Goal: Task Accomplishment & Management: Use online tool/utility

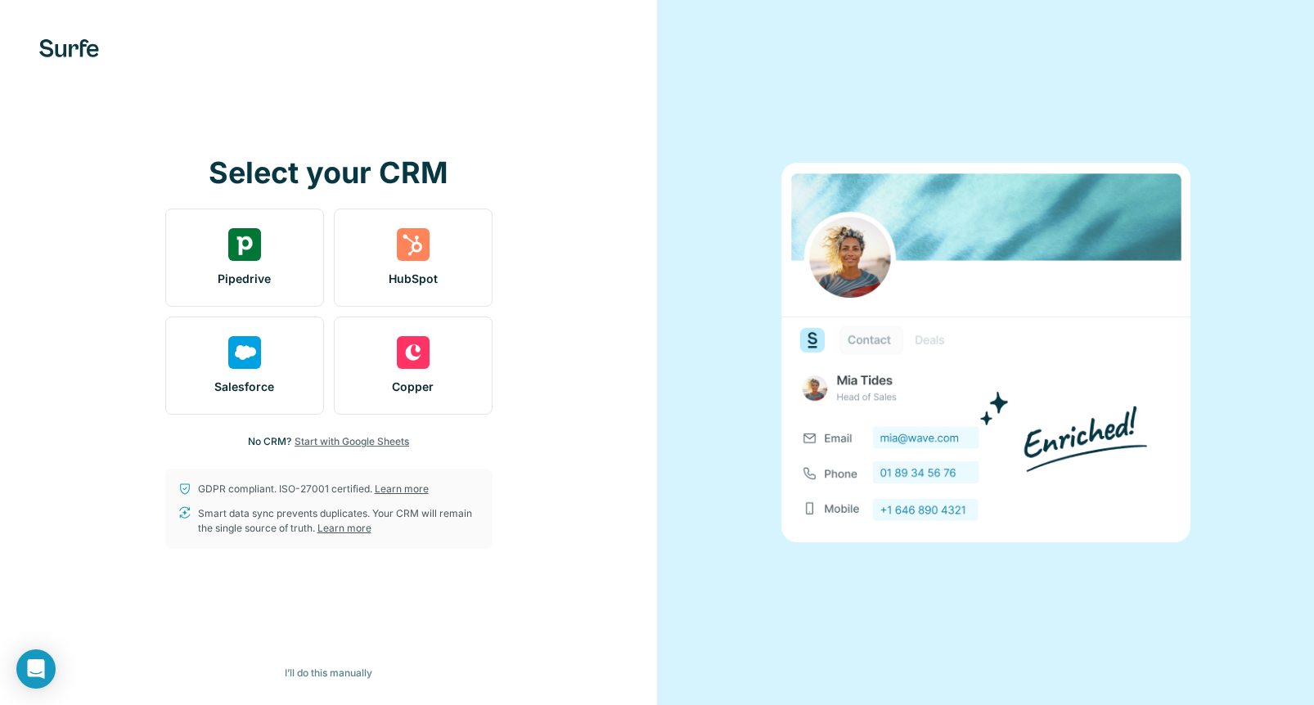
click at [385, 443] on span "Start with Google Sheets" at bounding box center [351, 441] width 115 height 15
